Goal: Task Accomplishment & Management: Manage account settings

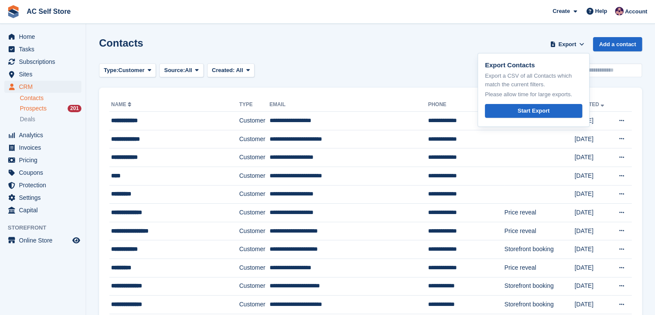
click at [47, 107] on div "Prospects 201" at bounding box center [51, 108] width 62 height 8
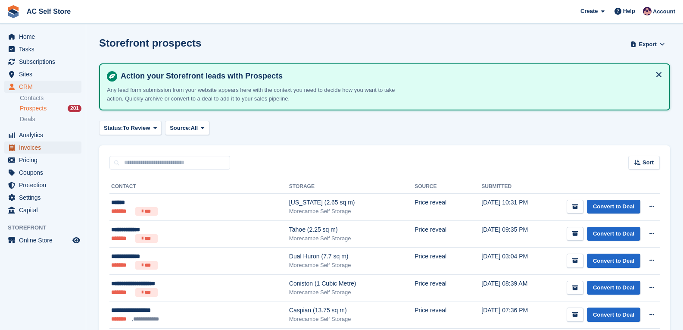
click at [49, 143] on span "Invoices" at bounding box center [45, 147] width 52 height 12
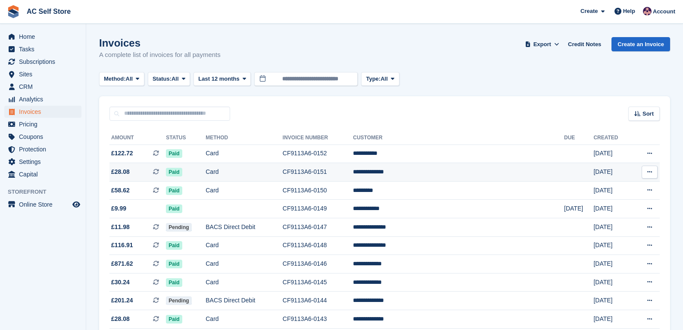
click at [649, 168] on button at bounding box center [650, 171] width 16 height 13
click at [606, 186] on p "Download PDF" at bounding box center [616, 188] width 75 height 11
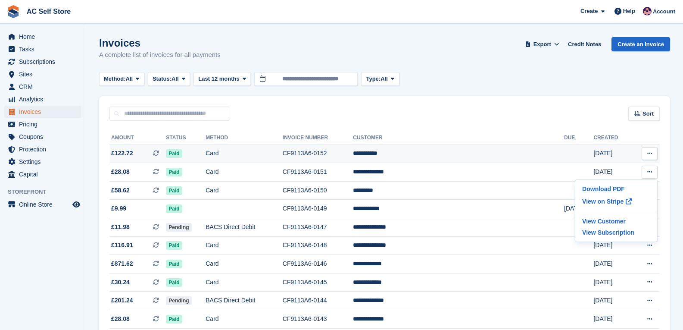
click at [646, 158] on button at bounding box center [650, 153] width 16 height 13
click at [621, 167] on p "Download PDF" at bounding box center [616, 170] width 75 height 11
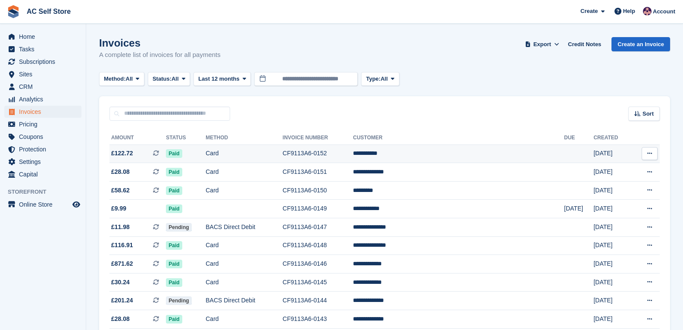
click at [206, 148] on td "Paid" at bounding box center [186, 153] width 40 height 19
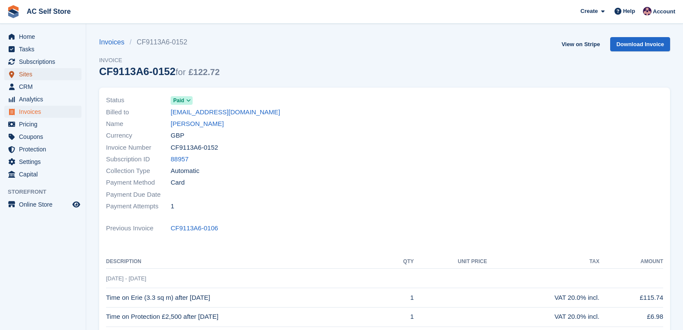
click at [29, 76] on span "Sites" at bounding box center [45, 74] width 52 height 12
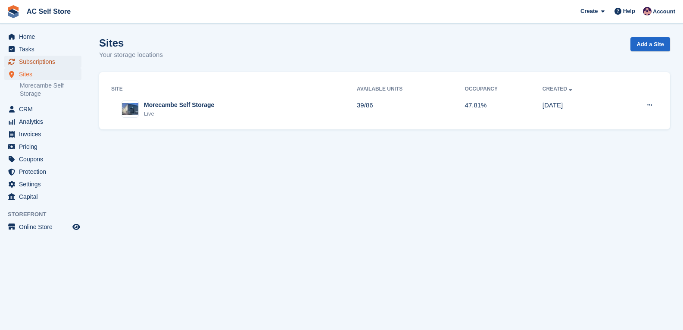
click at [37, 62] on span "Subscriptions" at bounding box center [45, 62] width 52 height 12
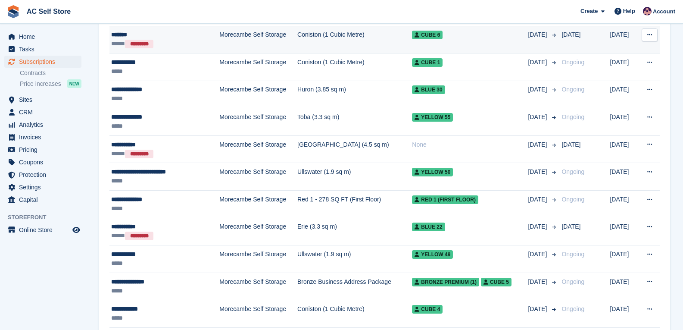
scroll to position [991, 0]
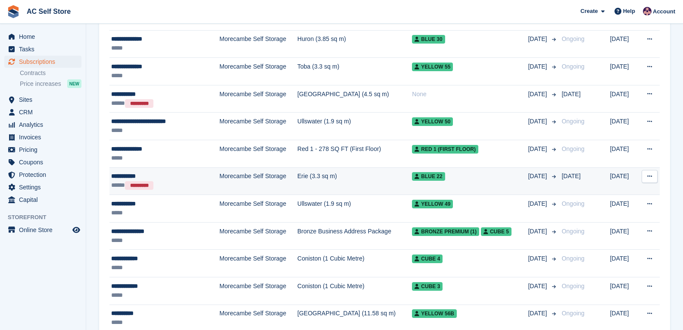
click at [150, 175] on div "**********" at bounding box center [157, 176] width 93 height 9
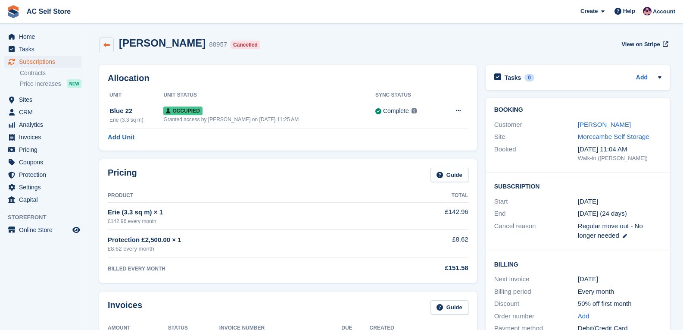
click at [104, 51] on link at bounding box center [106, 44] width 15 height 15
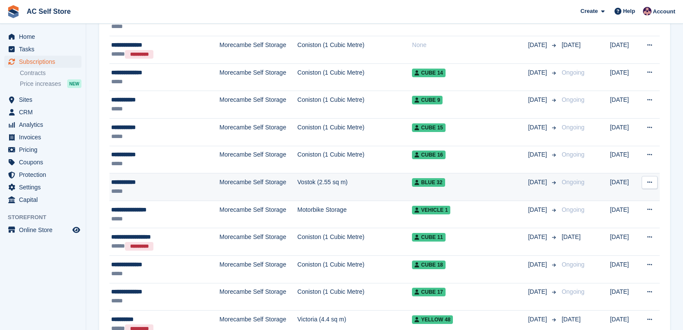
scroll to position [431, 0]
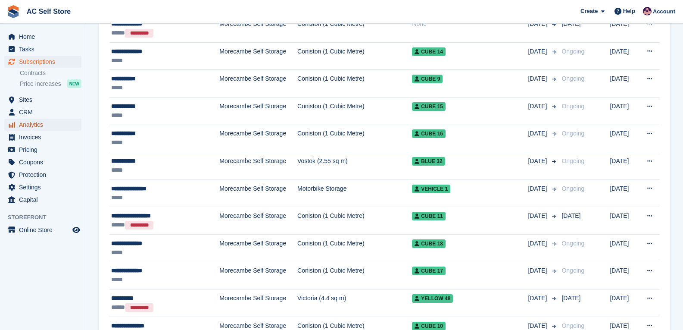
click at [49, 128] on span "Analytics" at bounding box center [45, 125] width 52 height 12
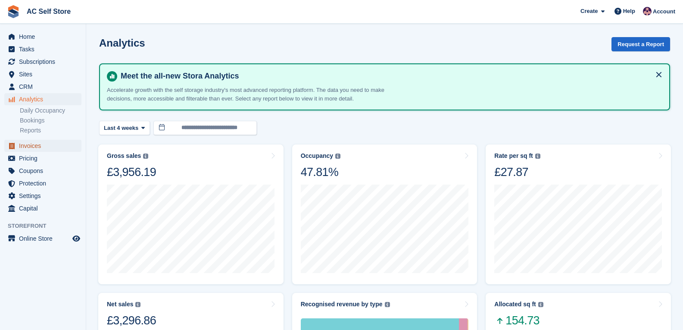
click at [49, 147] on span "Invoices" at bounding box center [45, 146] width 52 height 12
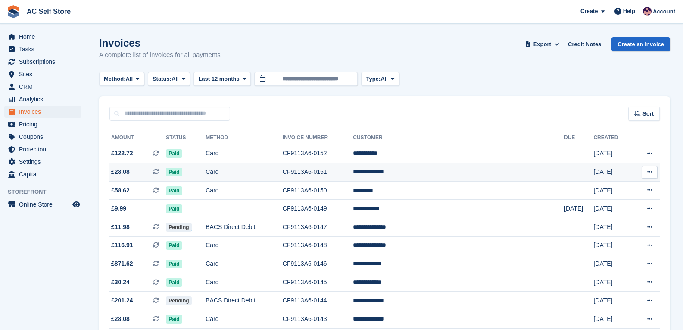
click at [431, 172] on td "**********" at bounding box center [458, 172] width 211 height 19
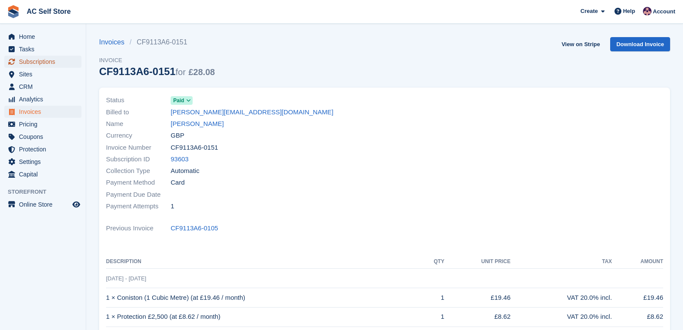
click at [34, 63] on span "Subscriptions" at bounding box center [45, 62] width 52 height 12
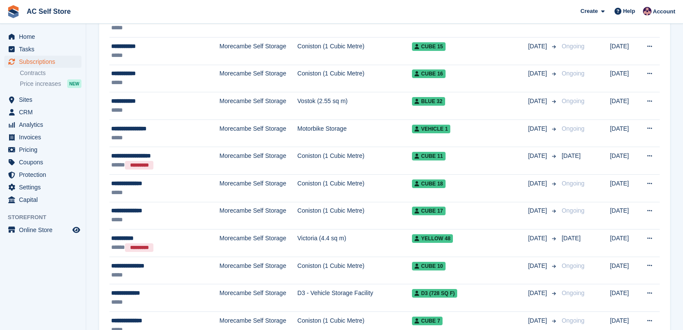
scroll to position [517, 0]
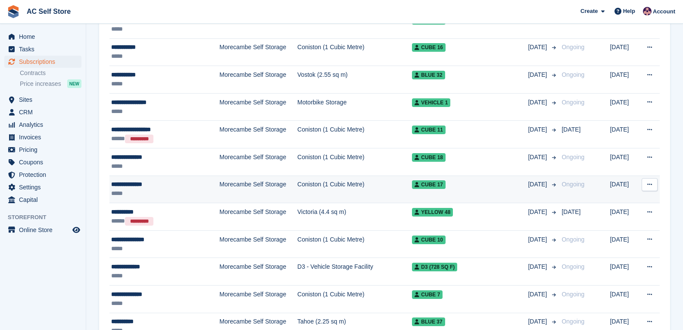
click at [348, 191] on td "Coniston (1 Cubic Metre)" at bounding box center [354, 189] width 115 height 28
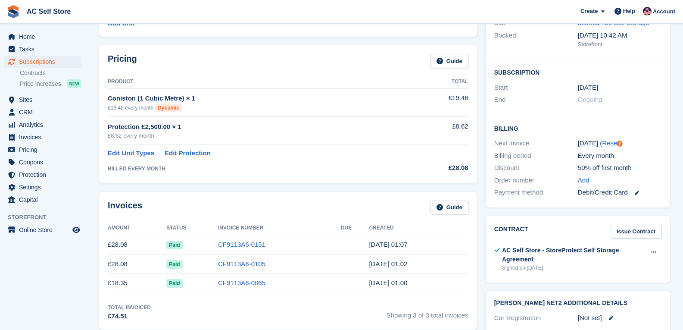
scroll to position [129, 0]
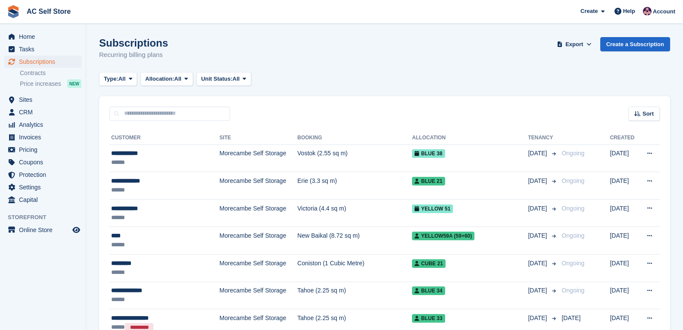
scroll to position [517, 0]
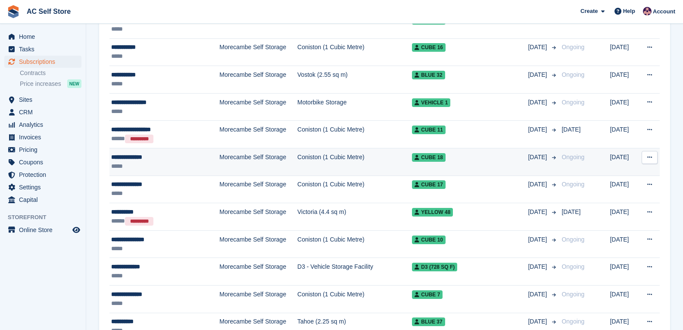
click at [219, 158] on td "Morecambe Self Storage" at bounding box center [258, 162] width 78 height 28
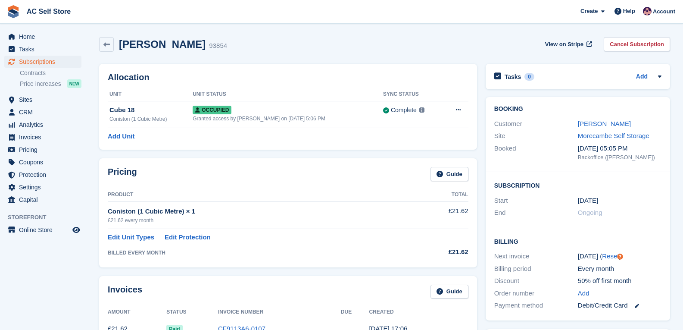
scroll to position [43, 0]
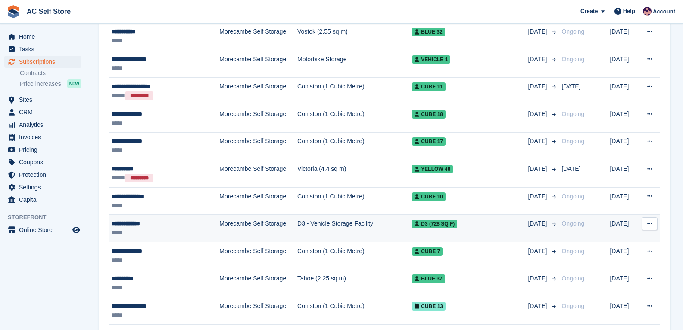
scroll to position [517, 0]
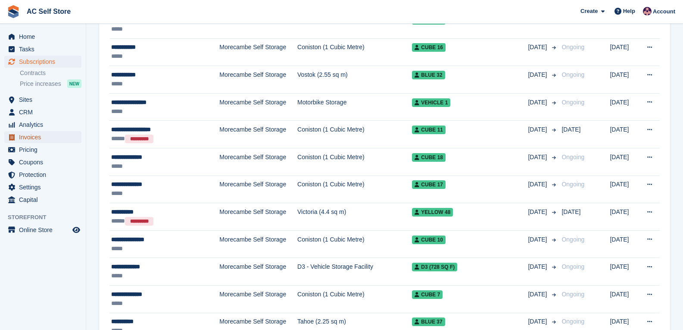
click at [52, 134] on span "Invoices" at bounding box center [45, 137] width 52 height 12
